Goal: Task Accomplishment & Management: Complete application form

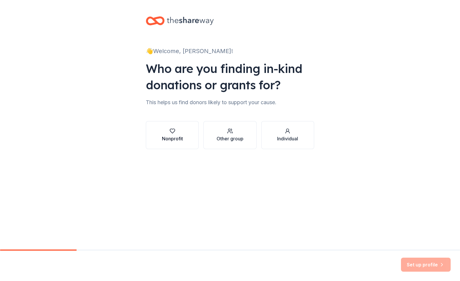
click at [172, 134] on icon "button" at bounding box center [173, 131] width 6 height 6
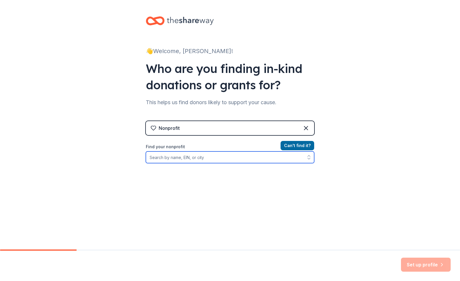
click at [218, 157] on input "Find your nonprofit" at bounding box center [230, 158] width 168 height 12
type input "Carolina Ballet"
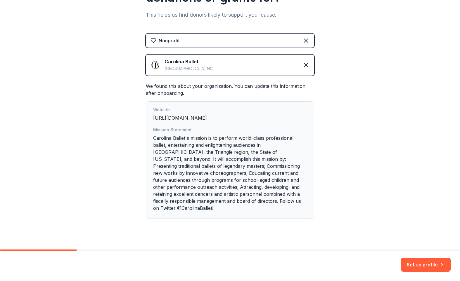
scroll to position [90, 0]
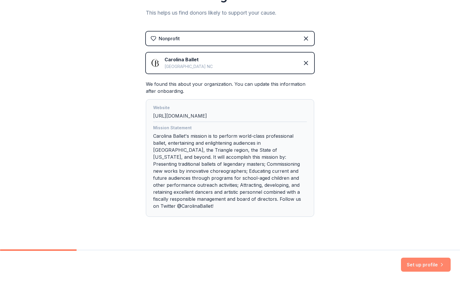
click at [421, 265] on button "Set up profile" at bounding box center [426, 265] width 50 height 14
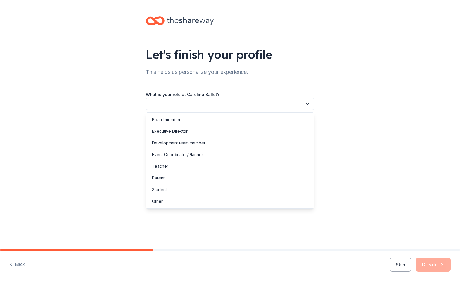
click at [239, 107] on button "button" at bounding box center [230, 104] width 168 height 12
click at [195, 145] on div "Development team member" at bounding box center [178, 143] width 53 height 7
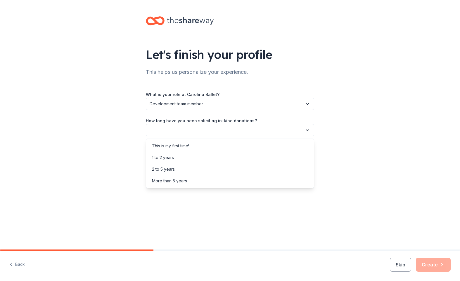
click at [166, 128] on button "button" at bounding box center [230, 130] width 168 height 12
drag, startPoint x: 182, startPoint y: 222, endPoint x: 180, endPoint y: 225, distance: 3.5
click at [180, 225] on div "Let's finish your profile This helps us personalize your experience. What is yo…" at bounding box center [230, 125] width 460 height 250
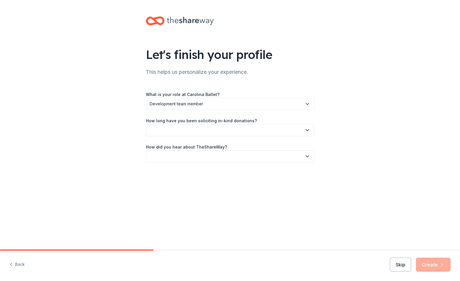
click at [180, 131] on button "button" at bounding box center [230, 130] width 168 height 12
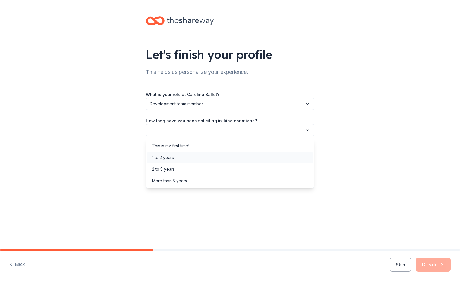
click at [173, 158] on div "1 to 2 years" at bounding box center [163, 157] width 22 height 7
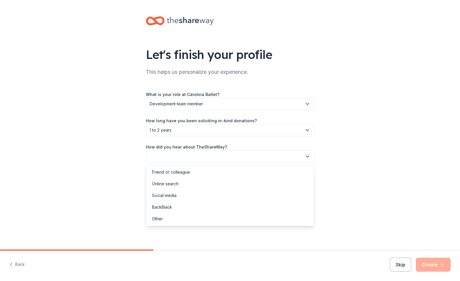
click at [185, 153] on button "button" at bounding box center [230, 157] width 168 height 12
click at [243, 189] on div "Online search" at bounding box center [229, 184] width 165 height 12
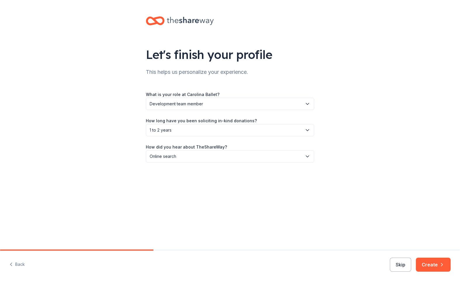
click at [243, 189] on div "Let's finish your profile This helps us personalize your experience. What is yo…" at bounding box center [229, 95] width 187 height 191
click at [434, 263] on button "Create" at bounding box center [433, 265] width 35 height 14
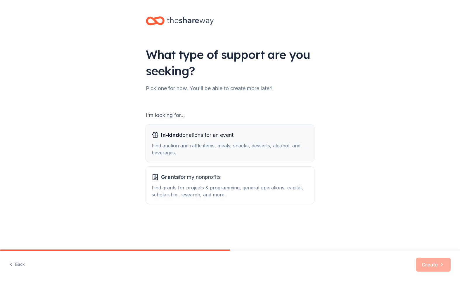
click at [213, 147] on div "Find auction and raffle items, meals, snacks, desserts, alcohol, and beverages." at bounding box center [230, 149] width 157 height 14
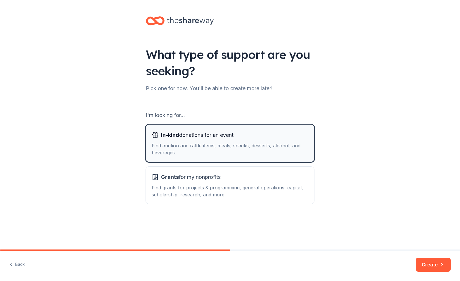
click at [183, 146] on div "Find auction and raffle items, meals, snacks, desserts, alcohol, and beverages." at bounding box center [230, 149] width 157 height 14
click at [434, 264] on button "Create" at bounding box center [433, 265] width 35 height 14
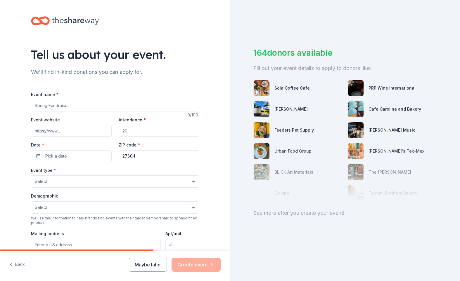
click at [56, 105] on input "Event name *" at bounding box center [115, 106] width 168 height 12
type input "Carolina Ballet Golf Classic"
paste input "https://carolina-ballet-inc.square.site/product/carolina-ballet-golf-classic/YF…"
type input "https://carolina-ballet-inc.square.site/product/carolina-ballet-golf-classic/YF…"
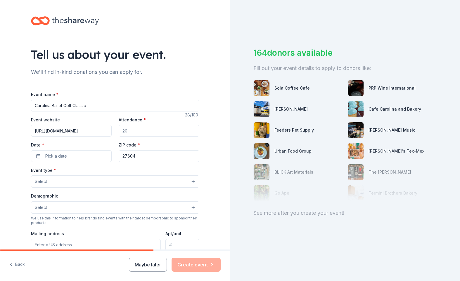
scroll to position [0, 0]
click at [149, 131] on input "Attendance *" at bounding box center [159, 131] width 81 height 12
type input "120"
click at [64, 158] on span "Pick a date" at bounding box center [56, 156] width 22 height 7
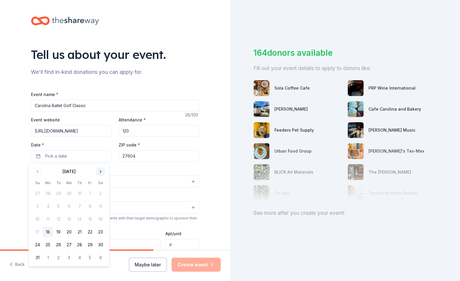
click at [102, 172] on button "Go to next month" at bounding box center [100, 172] width 8 height 8
click at [46, 246] on button "29" at bounding box center [48, 245] width 11 height 11
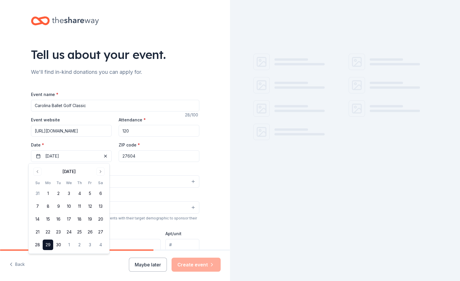
drag, startPoint x: 135, startPoint y: 157, endPoint x: 147, endPoint y: 160, distance: 12.4
click at [135, 157] on input "27604" at bounding box center [159, 157] width 81 height 12
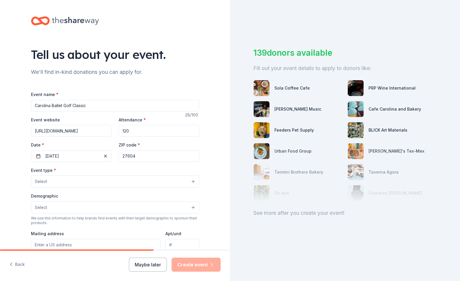
click at [77, 183] on button "Select" at bounding box center [115, 182] width 168 height 12
click at [59, 179] on button "Select" at bounding box center [115, 182] width 168 height 12
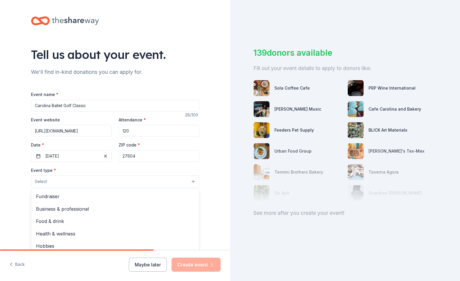
click at [60, 179] on button "Select" at bounding box center [115, 182] width 168 height 12
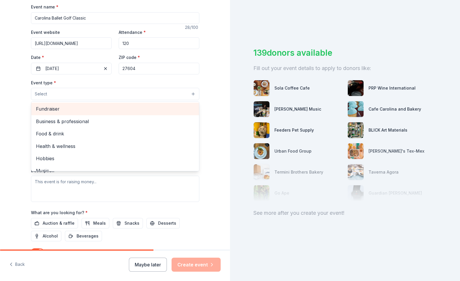
click at [59, 107] on span "Fundraiser" at bounding box center [115, 109] width 158 height 8
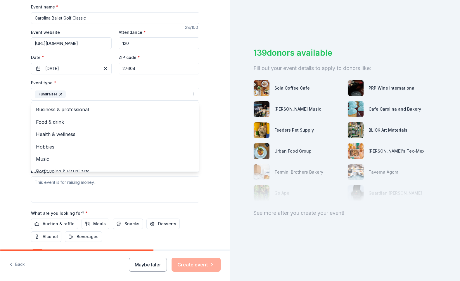
click at [6, 96] on div "Tell us about your event. We'll find in-kind donations you can apply for. Event…" at bounding box center [115, 107] width 230 height 390
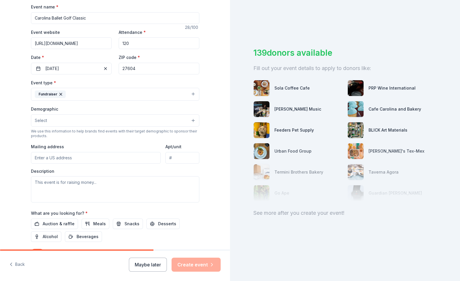
click at [43, 118] on span "Select" at bounding box center [41, 120] width 12 height 7
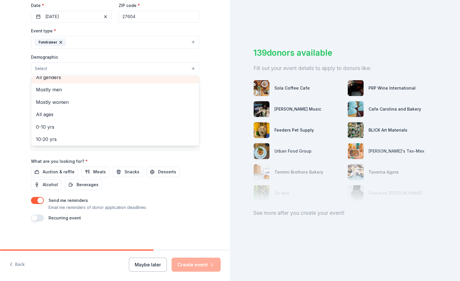
scroll to position [1, 0]
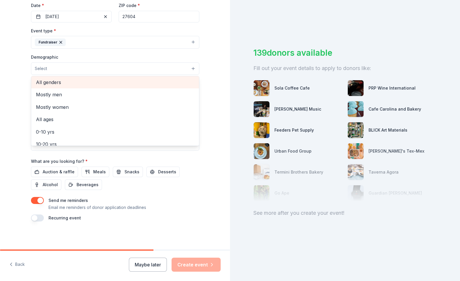
click at [72, 79] on span "All genders" at bounding box center [115, 83] width 158 height 8
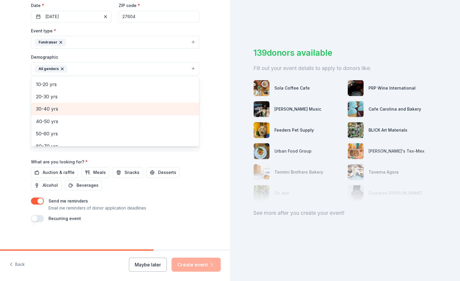
scroll to position [60, 0]
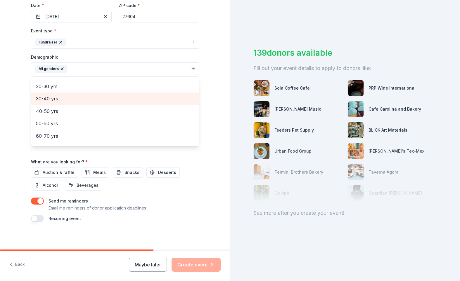
click at [89, 101] on span "30-40 yrs" at bounding box center [115, 99] width 158 height 8
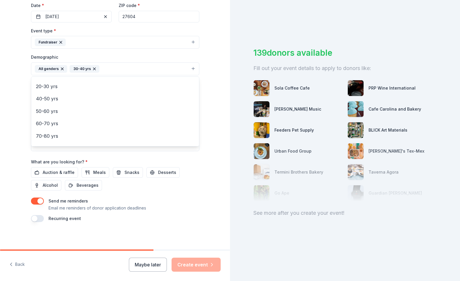
click at [11, 114] on div "Tell us about your event. We'll find in-kind donations you can apply for. Event…" at bounding box center [115, 55] width 230 height 390
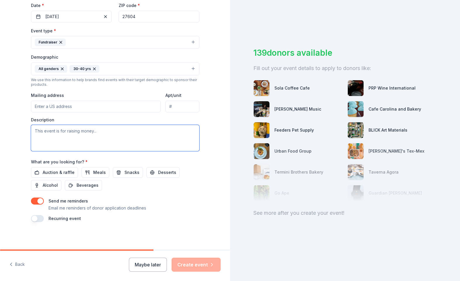
click at [72, 138] on textarea at bounding box center [115, 138] width 168 height 26
paste textarea "This will be a fun-filled day of golf, camaraderie, and community support. This…"
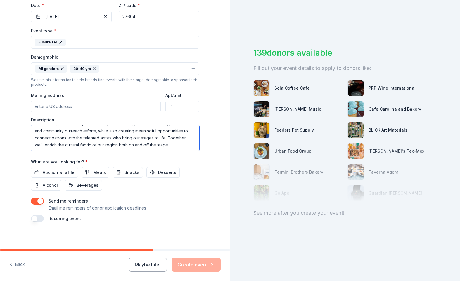
scroll to position [42, 0]
type textarea "This will be a fun-filled day of golf, camaraderie, and community support. This…"
click at [7, 140] on div "Tell us about your event. We'll find in-kind donations you can apply for. Event…" at bounding box center [115, 55] width 230 height 390
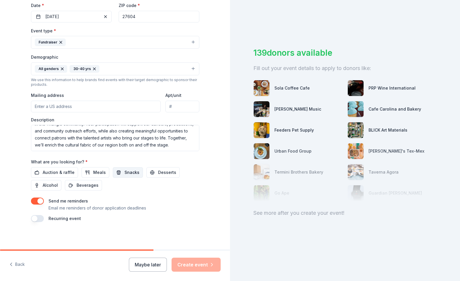
click at [125, 174] on span "Snacks" at bounding box center [132, 172] width 15 height 7
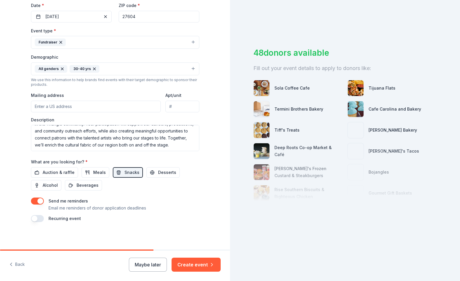
scroll to position [140, 0]
click at [71, 105] on input "Mailing address" at bounding box center [96, 106] width 130 height 12
type input "3030 Stony Brook 27604"
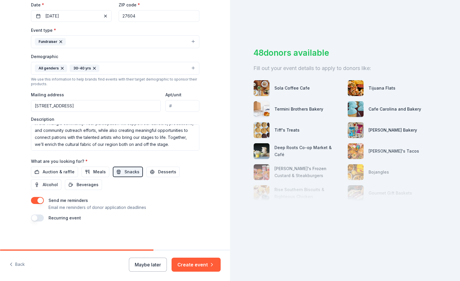
click at [13, 106] on div "Tell us about your event. We'll find in-kind donations you can apply for. Event…" at bounding box center [115, 55] width 230 height 390
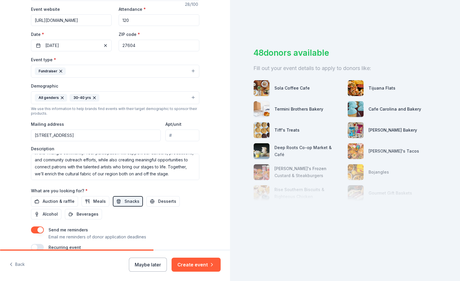
scroll to position [111, 0]
click at [84, 177] on textarea "This will be a fun-filled day of golf, camaraderie, and community support. This…" at bounding box center [115, 167] width 168 height 26
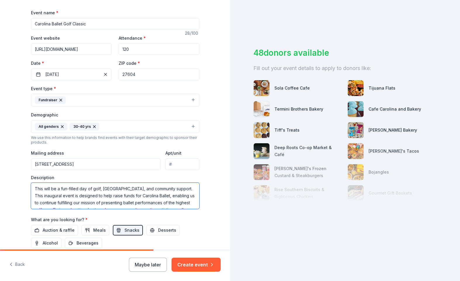
scroll to position [53, 0]
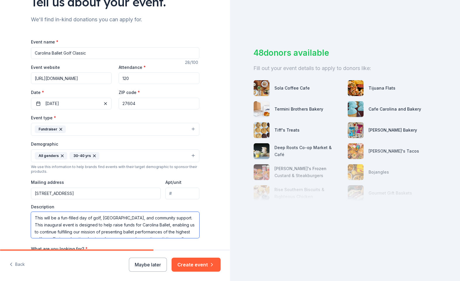
drag, startPoint x: 158, startPoint y: 225, endPoint x: 130, endPoint y: 227, distance: 28.1
click at [130, 227] on textarea "This will be a fun-filled day of golf, camaraderie, and community support. This…" at bounding box center [115, 225] width 168 height 26
drag, startPoint x: 137, startPoint y: 228, endPoint x: 133, endPoint y: 226, distance: 4.8
click at [133, 226] on textarea "This will be a fun-filled day of golf, camaraderie, and community support. This…" at bounding box center [115, 225] width 168 height 26
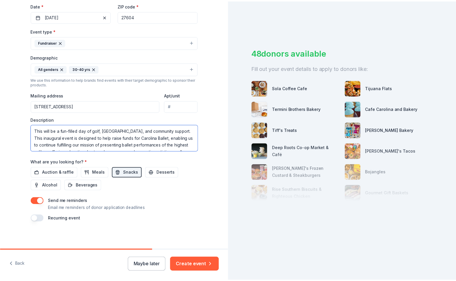
scroll to position [140, 0]
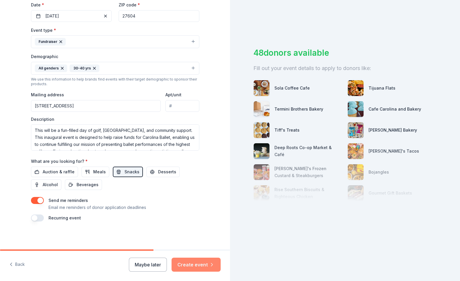
click at [193, 267] on button "Create event" at bounding box center [196, 265] width 49 height 14
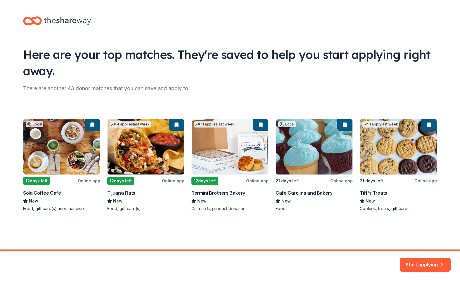
click at [221, 163] on div "Local 12 days left Online app Sola Coffee Cafe New Food, gift card(s), merchand…" at bounding box center [230, 165] width 414 height 93
click at [263, 126] on div "Local 12 days left Online app Sola Coffee Cafe New Food, gift card(s), merchand…" at bounding box center [230, 165] width 414 height 93
click at [422, 264] on button "Start applying" at bounding box center [425, 262] width 51 height 14
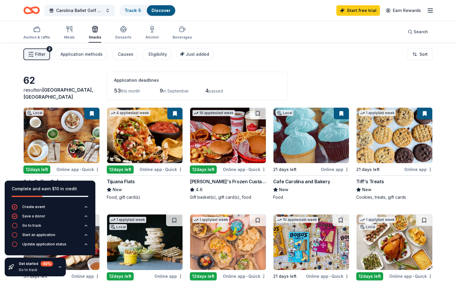
click at [312, 141] on img at bounding box center [311, 136] width 76 height 56
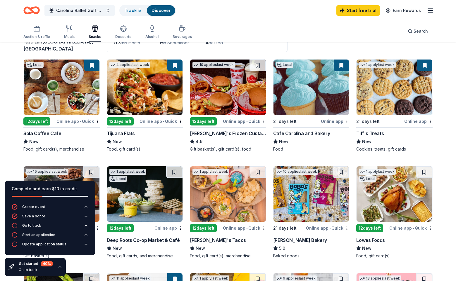
scroll to position [58, 0]
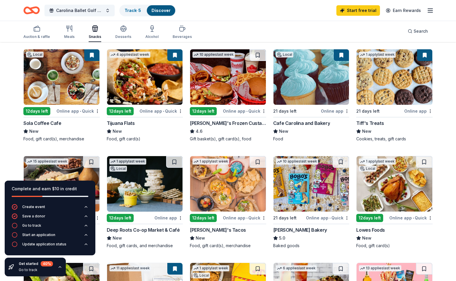
click at [57, 90] on img at bounding box center [62, 77] width 76 height 56
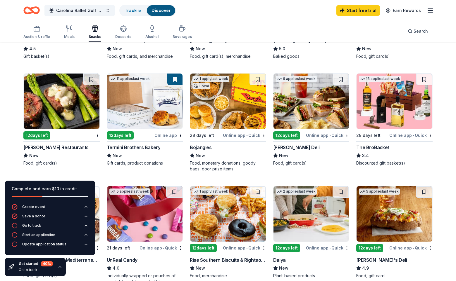
scroll to position [292, 0]
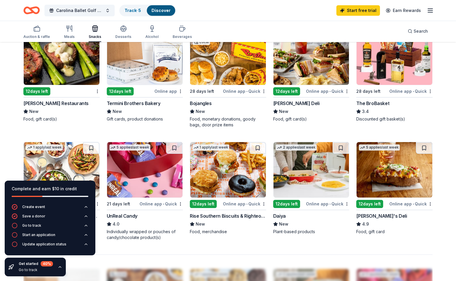
click at [201, 253] on div "62 results in Raleigh, NC Application deadlines 53 this month 9 in September 4 …" at bounding box center [227, 110] width 409 height 661
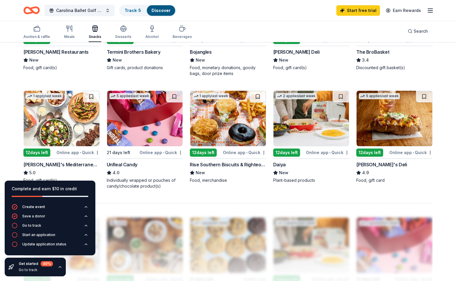
scroll to position [351, 0]
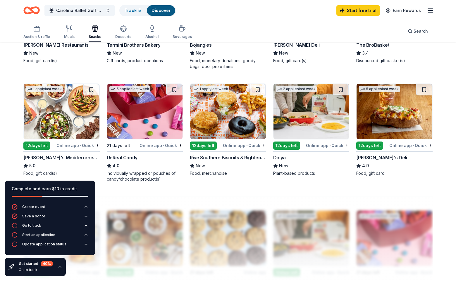
click at [238, 115] on img at bounding box center [228, 112] width 76 height 56
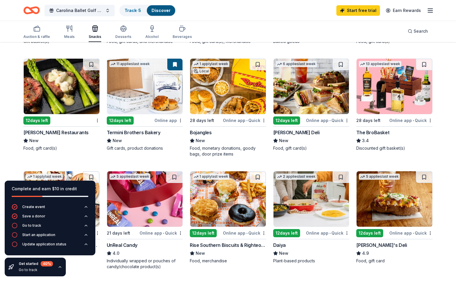
scroll to position [175, 0]
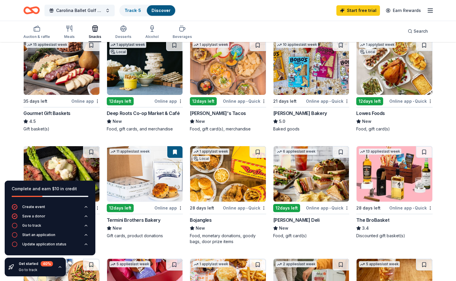
click at [399, 188] on img at bounding box center [394, 174] width 76 height 56
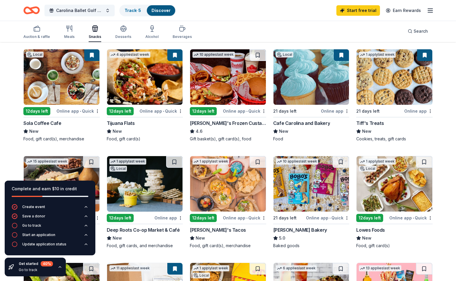
scroll to position [0, 0]
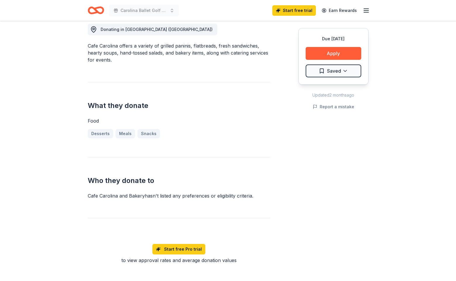
scroll to position [110, 0]
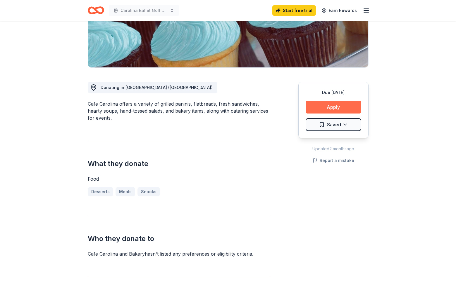
click at [340, 107] on button "Apply" at bounding box center [333, 107] width 56 height 13
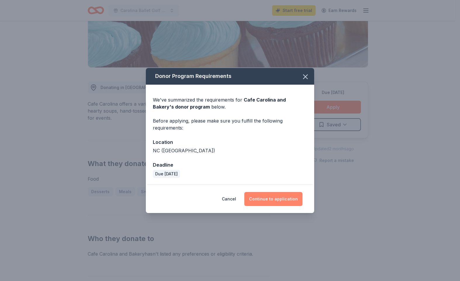
click at [276, 201] on button "Continue to application" at bounding box center [273, 199] width 58 height 14
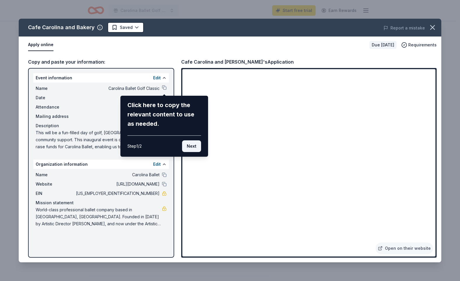
click at [194, 146] on button "Next" at bounding box center [191, 147] width 19 height 12
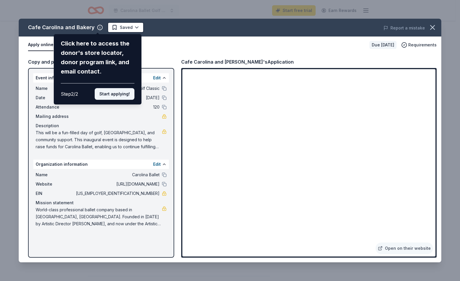
click at [116, 96] on button "Start applying!" at bounding box center [115, 94] width 40 height 12
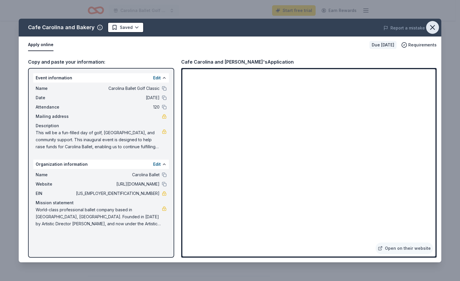
click at [433, 27] on icon "button" at bounding box center [433, 27] width 4 height 4
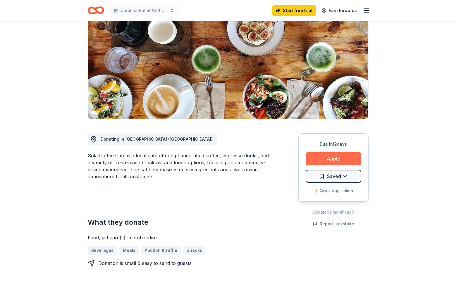
scroll to position [58, 0]
click at [337, 158] on button "Apply" at bounding box center [333, 158] width 56 height 13
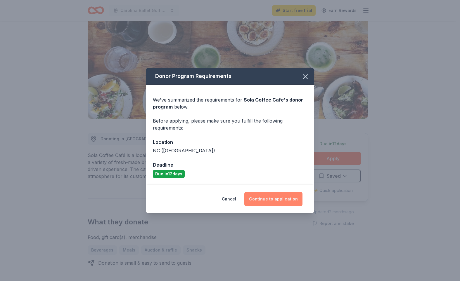
click at [280, 200] on button "Continue to application" at bounding box center [273, 199] width 58 height 14
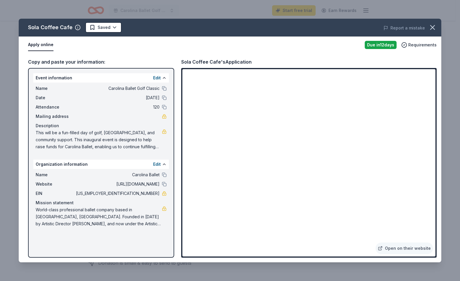
click at [36, 133] on span "This will be a fun-filled day of golf, [GEOGRAPHIC_DATA], and community support…" at bounding box center [99, 139] width 126 height 21
drag, startPoint x: 37, startPoint y: 132, endPoint x: 57, endPoint y: 136, distance: 21.2
click at [57, 136] on span "This will be a fun-filled day of golf, [GEOGRAPHIC_DATA], and community support…" at bounding box center [99, 139] width 126 height 21
click at [92, 136] on span "This will be a fun-filled day of golf, [GEOGRAPHIC_DATA], and community support…" at bounding box center [99, 139] width 126 height 21
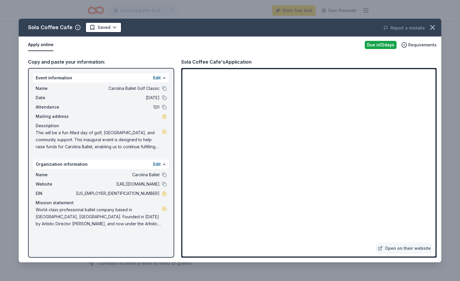
click at [118, 145] on span "This will be a fun-filled day of golf, camaraderie, and community support. This…" at bounding box center [99, 139] width 126 height 21
click at [435, 31] on icon "button" at bounding box center [432, 27] width 8 height 8
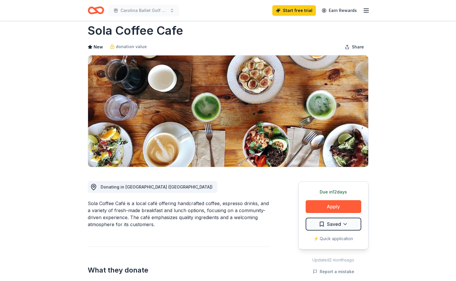
scroll to position [0, 0]
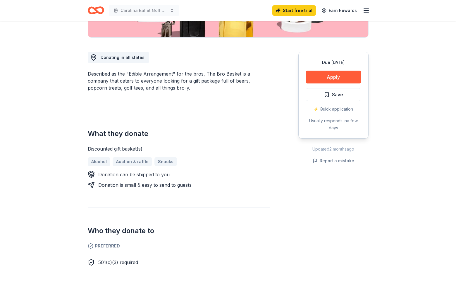
scroll to position [146, 0]
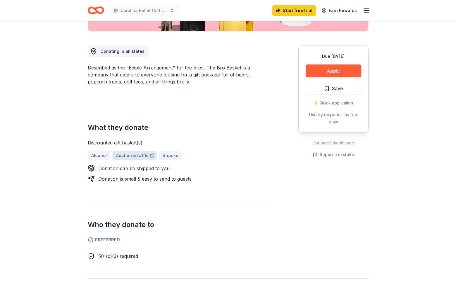
click at [130, 156] on link "Auction & raffle" at bounding box center [135, 155] width 44 height 9
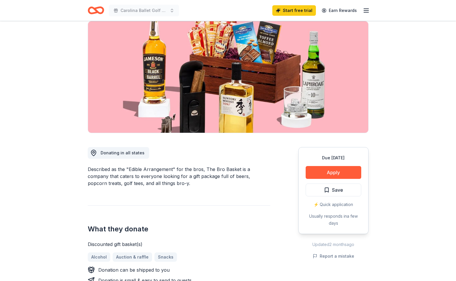
scroll to position [0, 0]
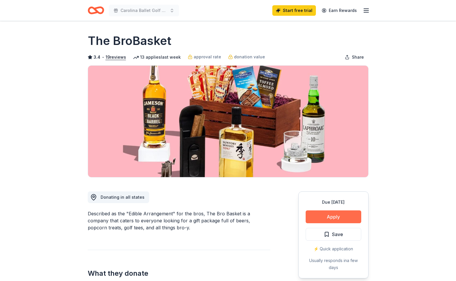
click at [322, 217] on button "Apply" at bounding box center [333, 217] width 56 height 13
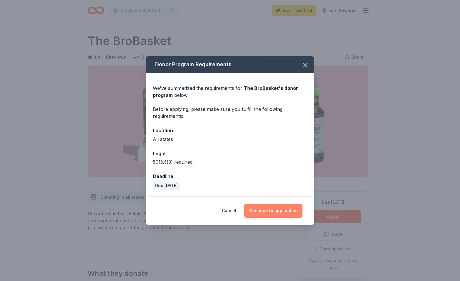
click at [275, 212] on button "Continue to application" at bounding box center [273, 211] width 58 height 14
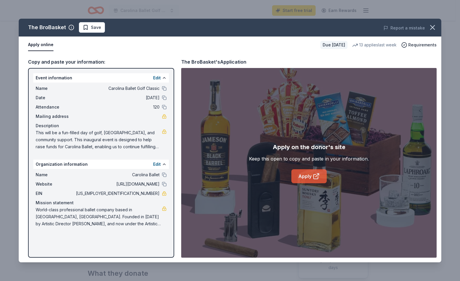
click at [312, 179] on link "Apply" at bounding box center [308, 177] width 35 height 14
click at [429, 28] on icon "button" at bounding box center [432, 27] width 8 height 8
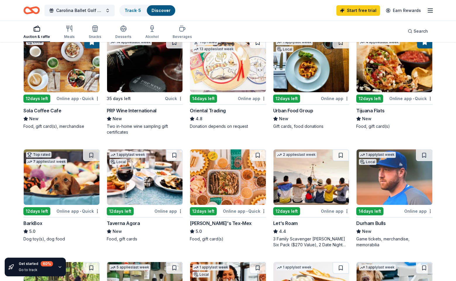
scroll to position [175, 0]
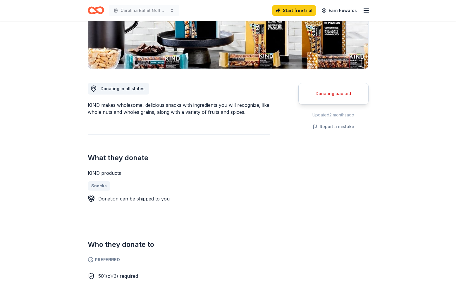
scroll to position [117, 0]
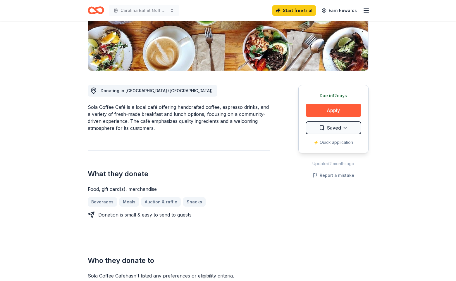
scroll to position [117, 0]
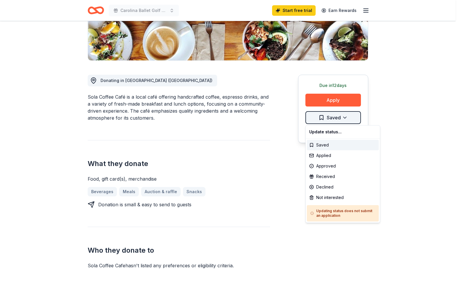
click at [342, 116] on html "Carolina Ballet Golf Classic Start free trial Earn Rewards Due [DATE] Share Sol…" at bounding box center [230, 23] width 460 height 281
click at [321, 142] on div "Saved" at bounding box center [343, 145] width 72 height 11
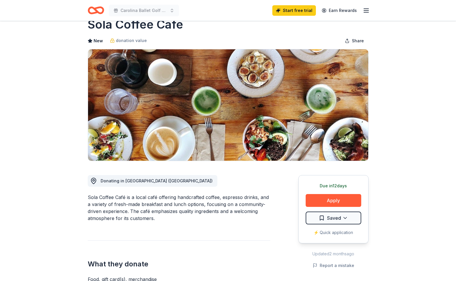
scroll to position [0, 0]
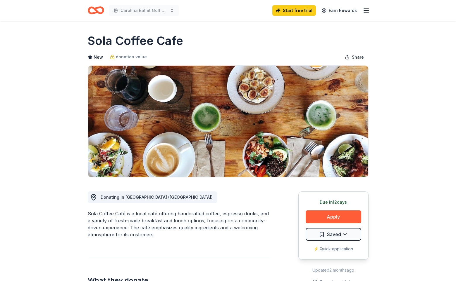
click at [367, 11] on line "button" at bounding box center [366, 11] width 5 height 0
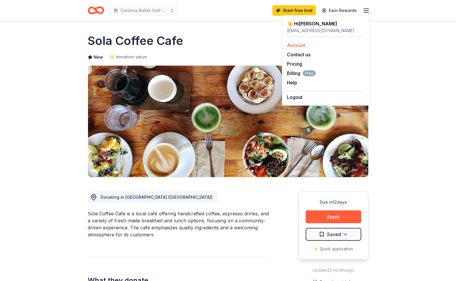
click at [297, 45] on link "Account" at bounding box center [296, 45] width 18 height 6
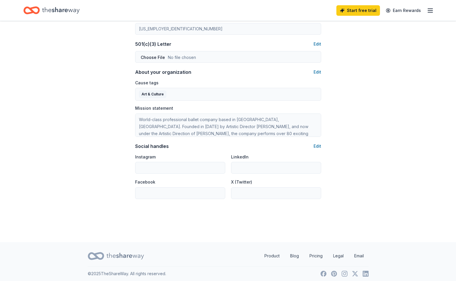
scroll to position [304, 0]
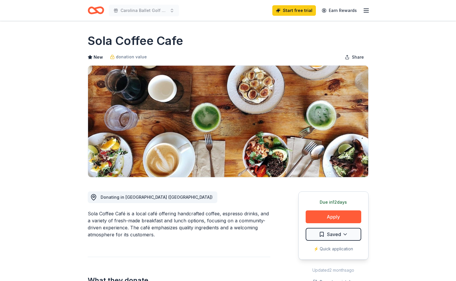
click at [367, 9] on icon "button" at bounding box center [365, 10] width 7 height 7
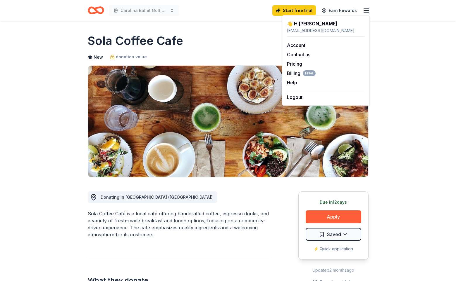
click at [99, 12] on icon "Home" at bounding box center [98, 10] width 9 height 6
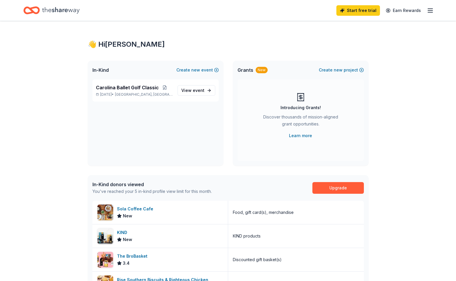
click at [90, 10] on div "Start free trial Earn Rewards" at bounding box center [227, 11] width 409 height 14
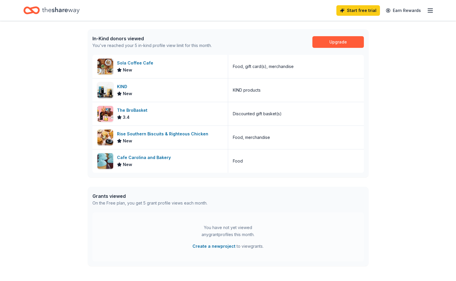
click at [68, 140] on div "👋 Hi Sarah In-Kind Create new event Carolina Ballet Golf Classic Sep 29, 2025 •…" at bounding box center [228, 80] width 456 height 410
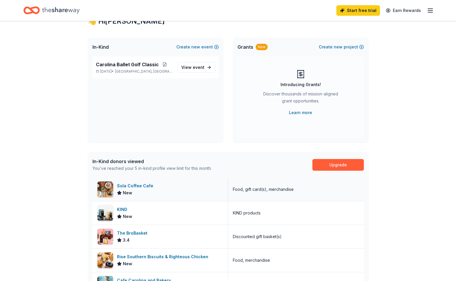
scroll to position [0, 0]
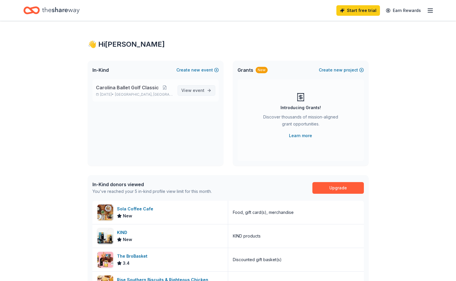
click at [203, 91] on span "event" at bounding box center [199, 90] width 12 height 5
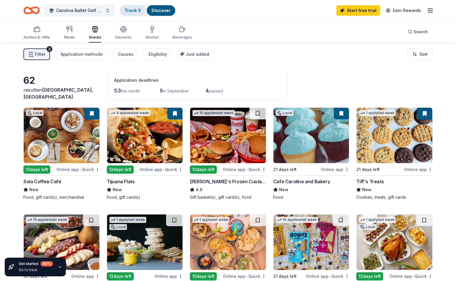
click at [137, 10] on link "Track · 5" at bounding box center [133, 10] width 16 height 5
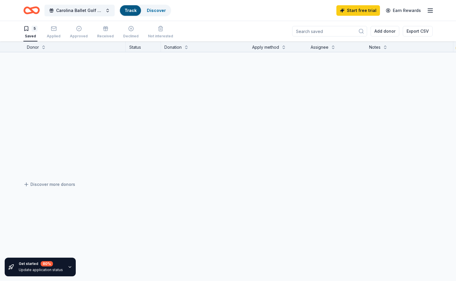
scroll to position [0, 0]
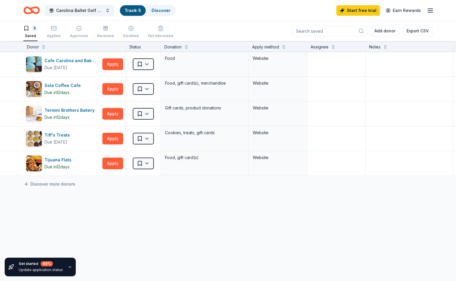
click at [183, 228] on div "Cafe Carolina and Bakery Due in 21 days Apply Saved Food Website Sola Coffee Ca…" at bounding box center [238, 169] width 476 height 234
click at [53, 32] on div "Applied" at bounding box center [54, 31] width 14 height 13
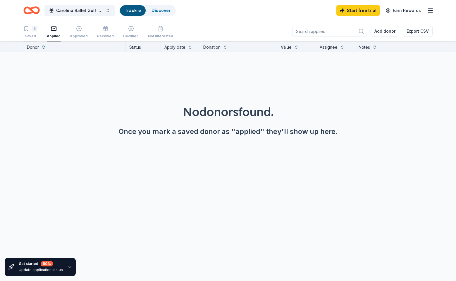
click at [27, 32] on div "5 Saved" at bounding box center [30, 32] width 14 height 13
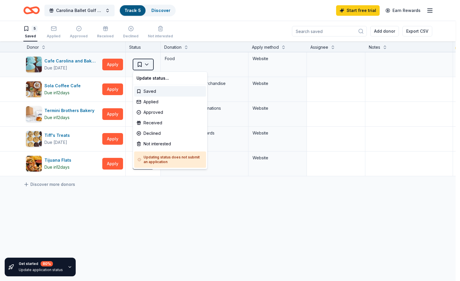
click at [148, 66] on html "Carolina Ballet Golf Classic Track · 5 Discover Start free trial Earn Rewards 5…" at bounding box center [230, 140] width 460 height 281
click at [150, 103] on div "Applied" at bounding box center [170, 102] width 72 height 11
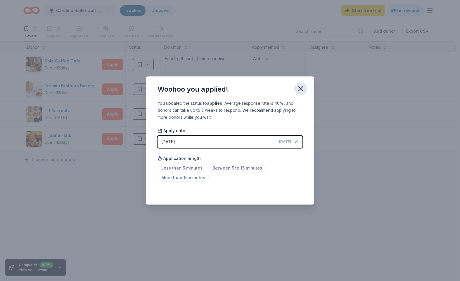
click at [302, 90] on icon "button" at bounding box center [301, 89] width 4 height 4
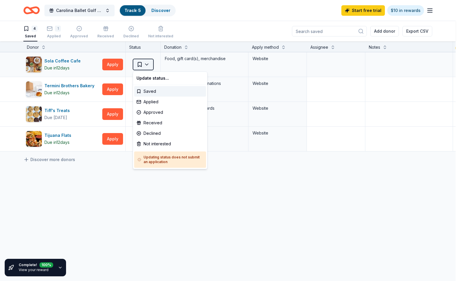
click at [149, 64] on html "Carolina Ballet Golf Classic Track · 5 Discover Start free trial $10 in rewards…" at bounding box center [230, 140] width 460 height 281
click at [152, 101] on div "Applied" at bounding box center [170, 102] width 72 height 11
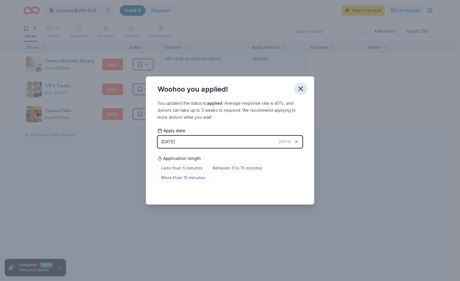
click at [298, 86] on icon "button" at bounding box center [301, 89] width 8 height 8
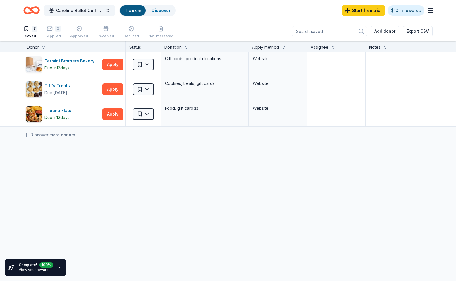
click at [341, 30] on input at bounding box center [329, 31] width 75 height 11
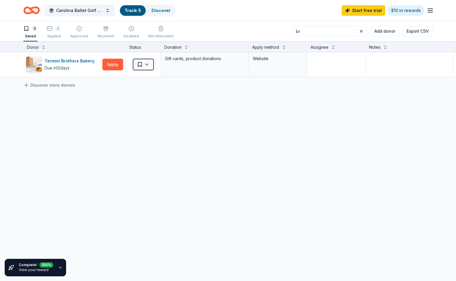
type input "b"
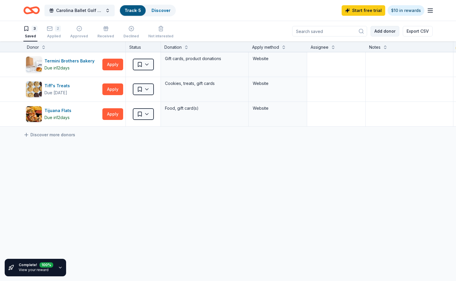
click at [388, 31] on button "Add donor" at bounding box center [384, 31] width 29 height 11
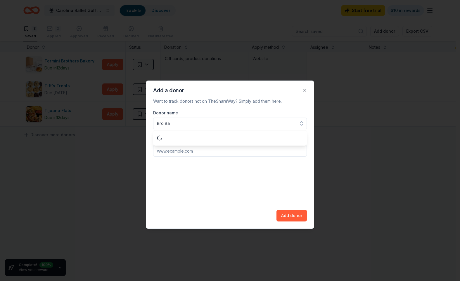
type input "Bro Bas"
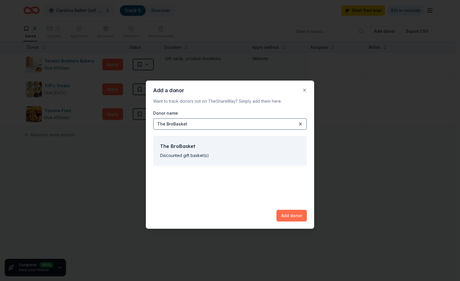
click at [291, 217] on button "Add donor" at bounding box center [291, 216] width 30 height 12
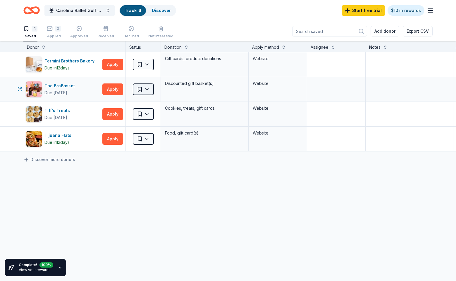
click at [149, 88] on html "Carolina Ballet Golf Classic Track · 6 Discover Start free trial $10 in rewards…" at bounding box center [228, 140] width 456 height 281
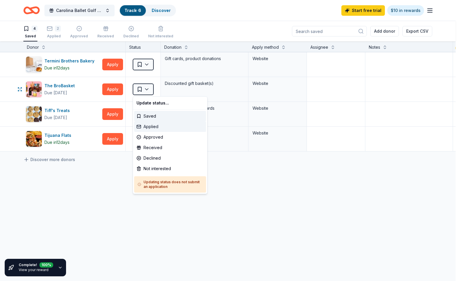
click at [151, 127] on div "Applied" at bounding box center [170, 127] width 72 height 11
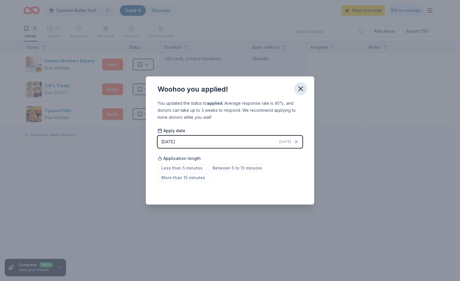
click at [300, 86] on icon "button" at bounding box center [301, 89] width 8 height 8
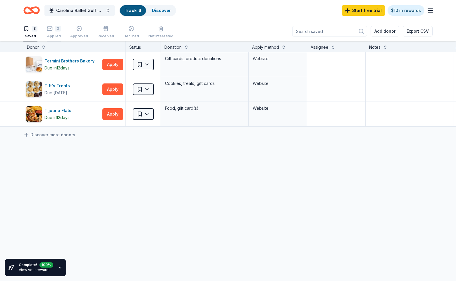
click at [55, 29] on div "3" at bounding box center [58, 26] width 6 height 6
